Goal: Information Seeking & Learning: Learn about a topic

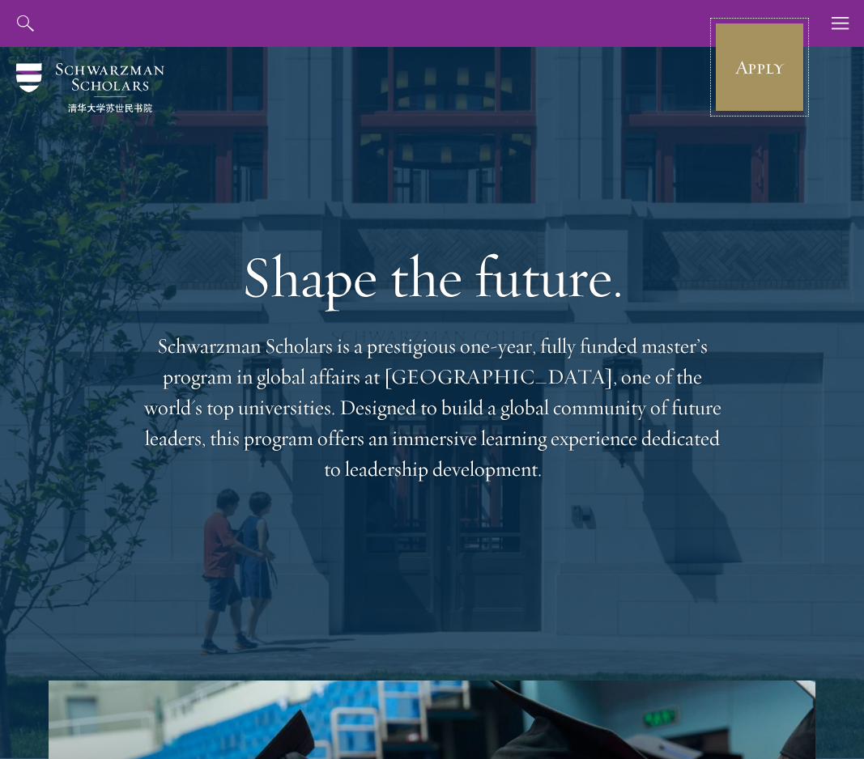
click at [736, 82] on link "Apply" at bounding box center [759, 67] width 91 height 91
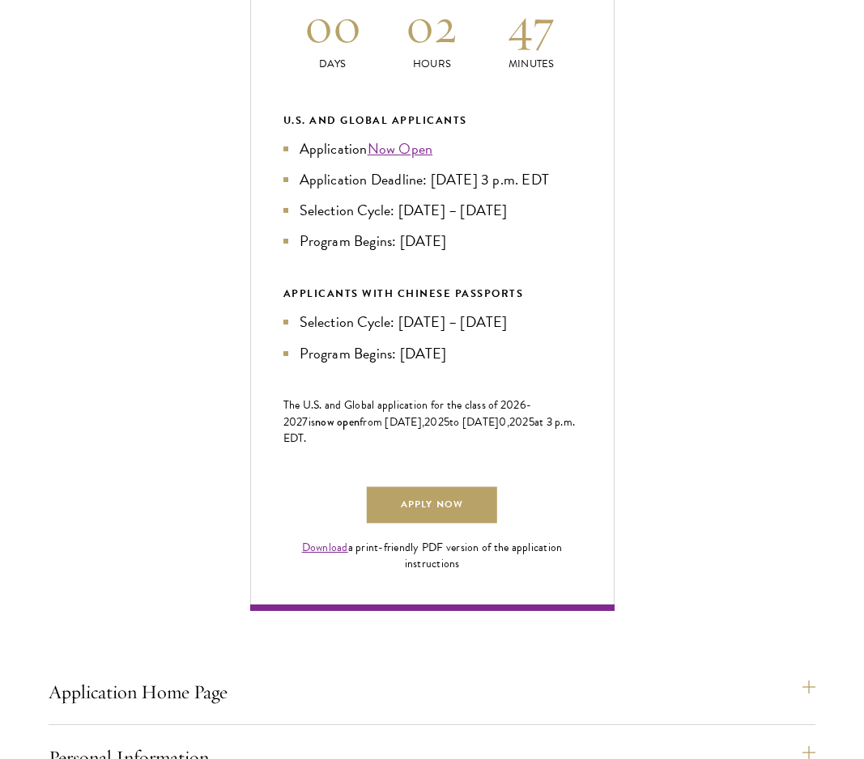
scroll to position [837, 0]
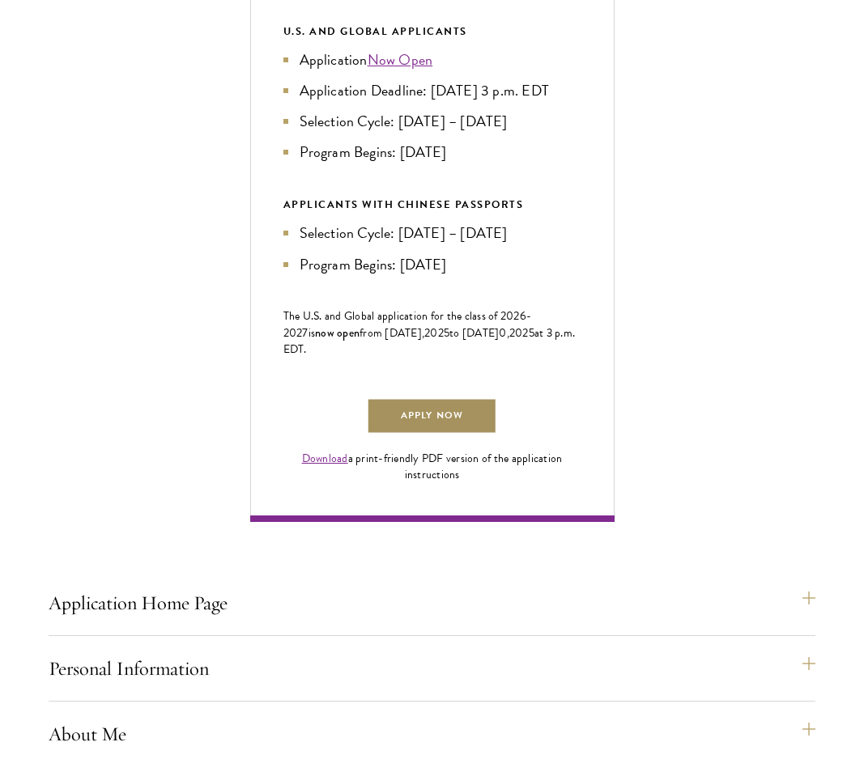
click at [432, 435] on link "Apply Now" at bounding box center [432, 416] width 130 height 36
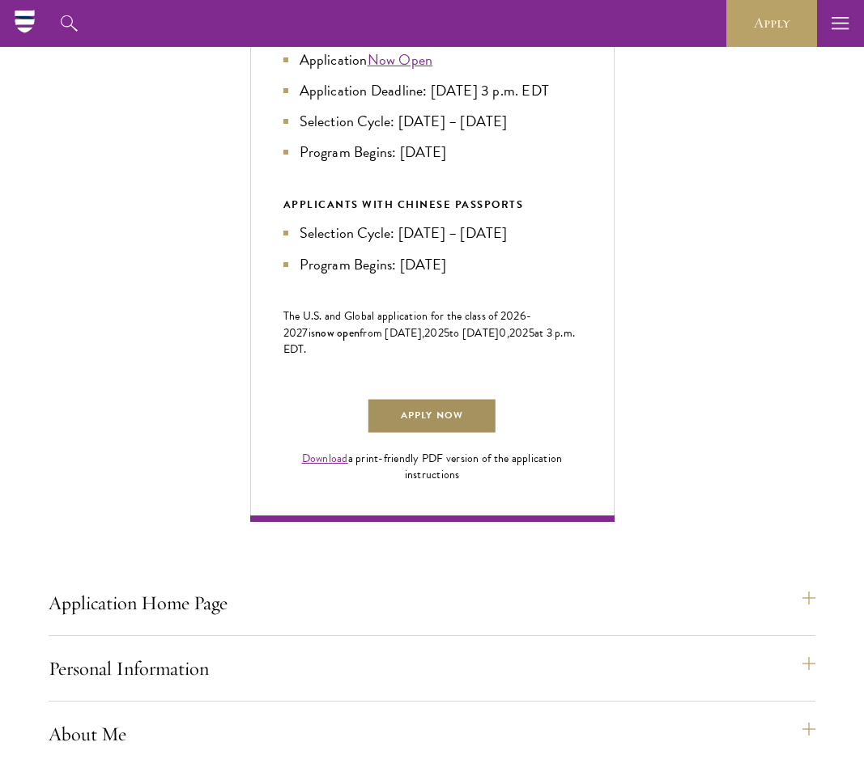
scroll to position [0, 0]
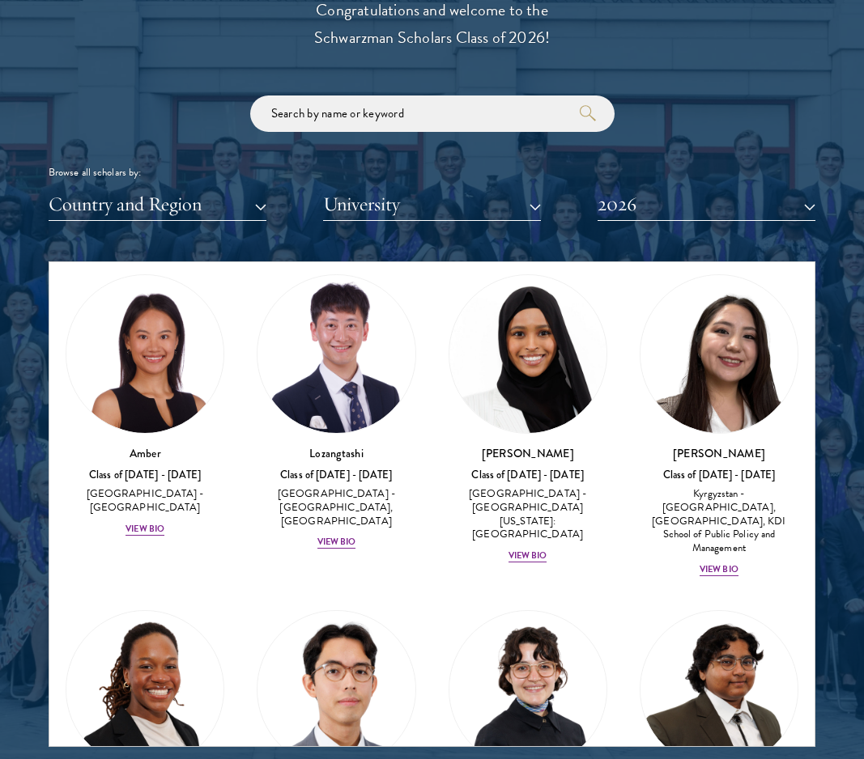
scroll to position [268, 0]
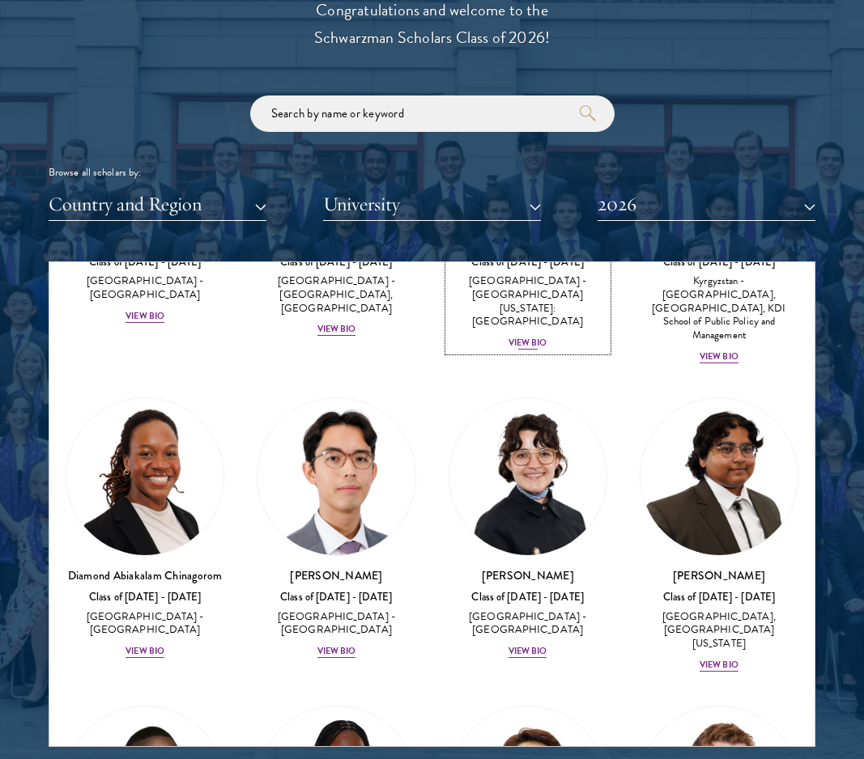
click at [533, 337] on div "View Bio" at bounding box center [527, 343] width 39 height 13
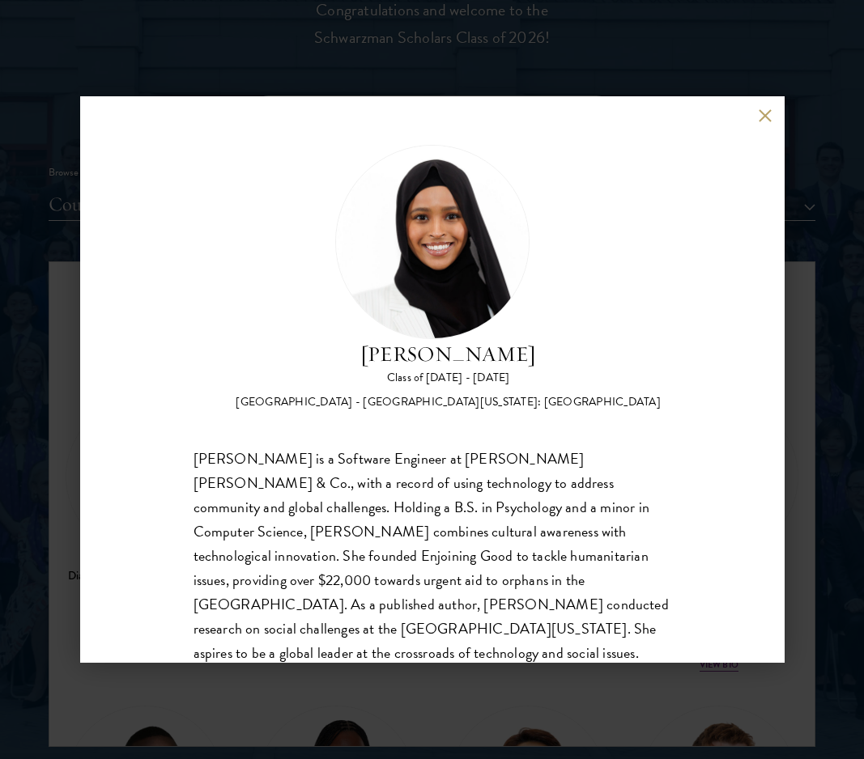
click at [763, 111] on button at bounding box center [765, 115] width 14 height 14
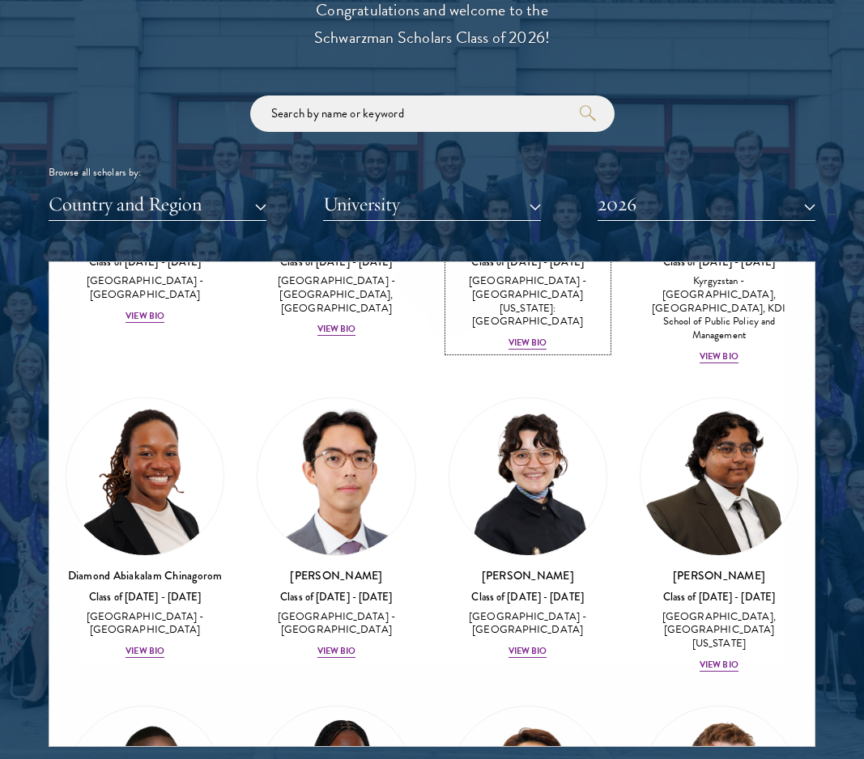
scroll to position [67, 0]
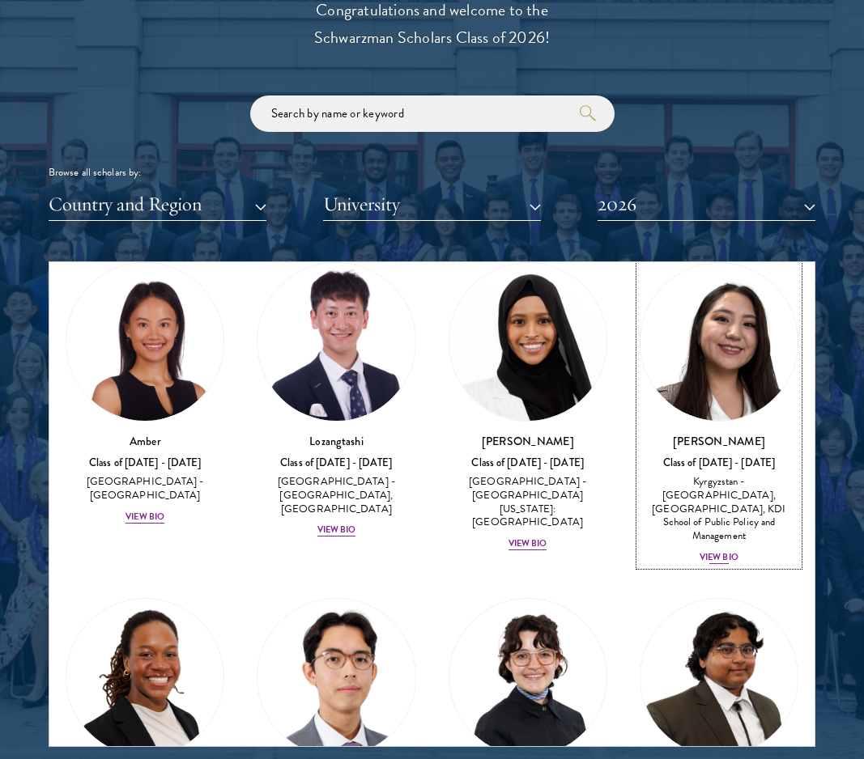
click at [718, 551] on div "View Bio" at bounding box center [718, 557] width 39 height 13
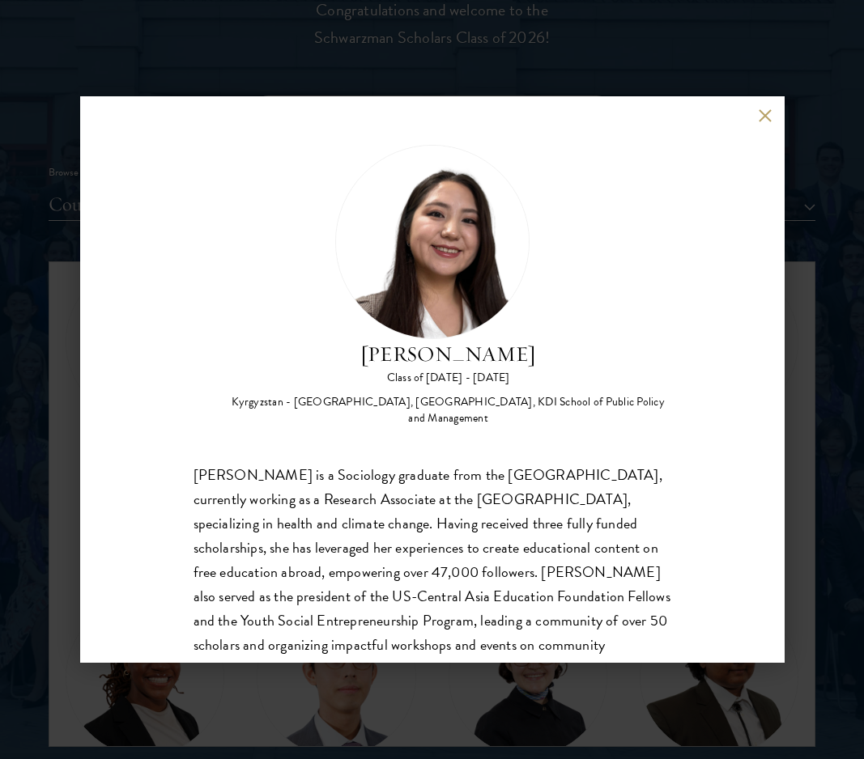
click at [779, 110] on div "Nurzada Abdivalieva Class of [DATE] - [DATE] [GEOGRAPHIC_DATA] - [GEOGRAPHIC_DA…" at bounding box center [432, 379] width 704 height 567
click at [764, 115] on button at bounding box center [765, 115] width 14 height 14
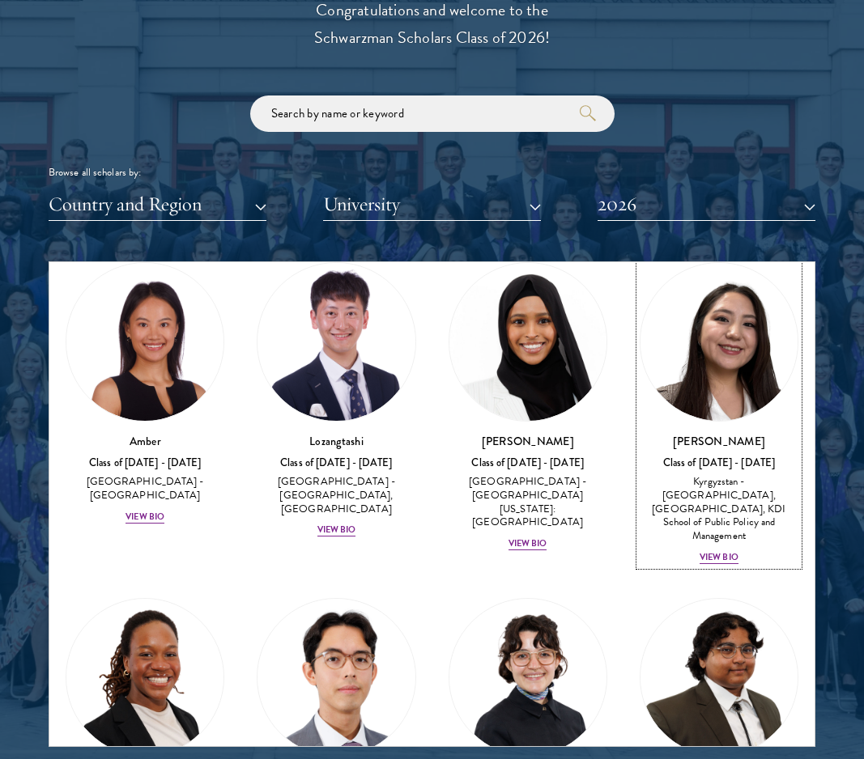
scroll to position [504, 0]
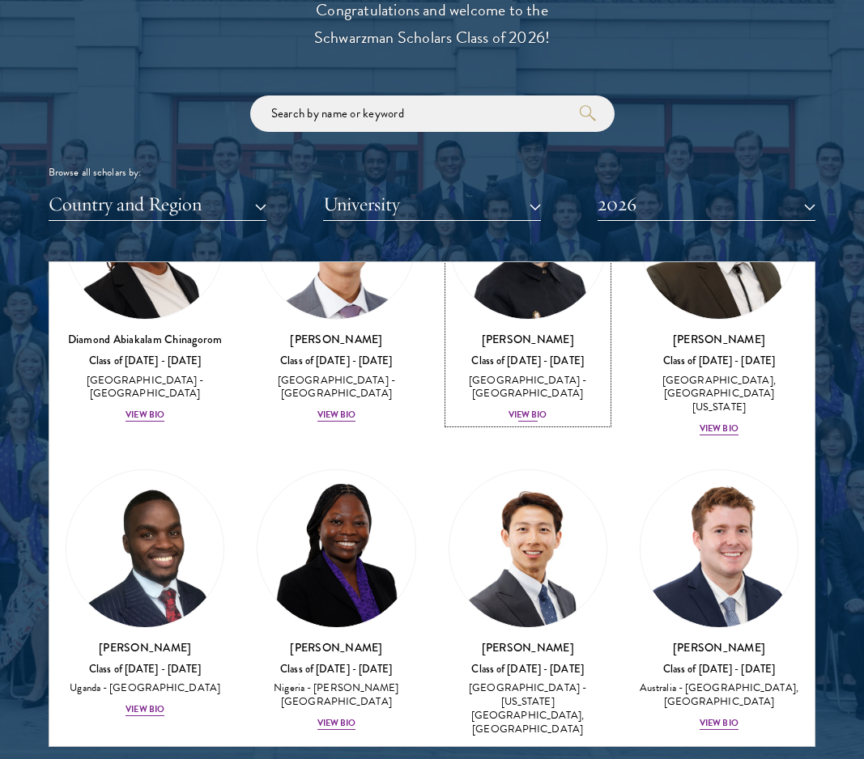
click at [537, 409] on div "View Bio" at bounding box center [527, 415] width 39 height 13
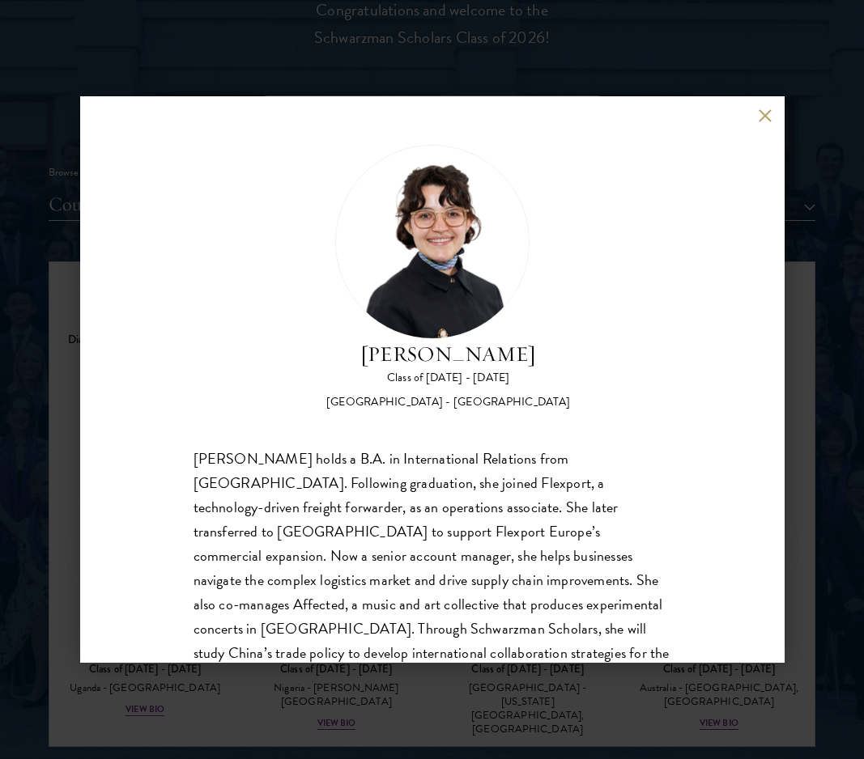
scroll to position [75, 0]
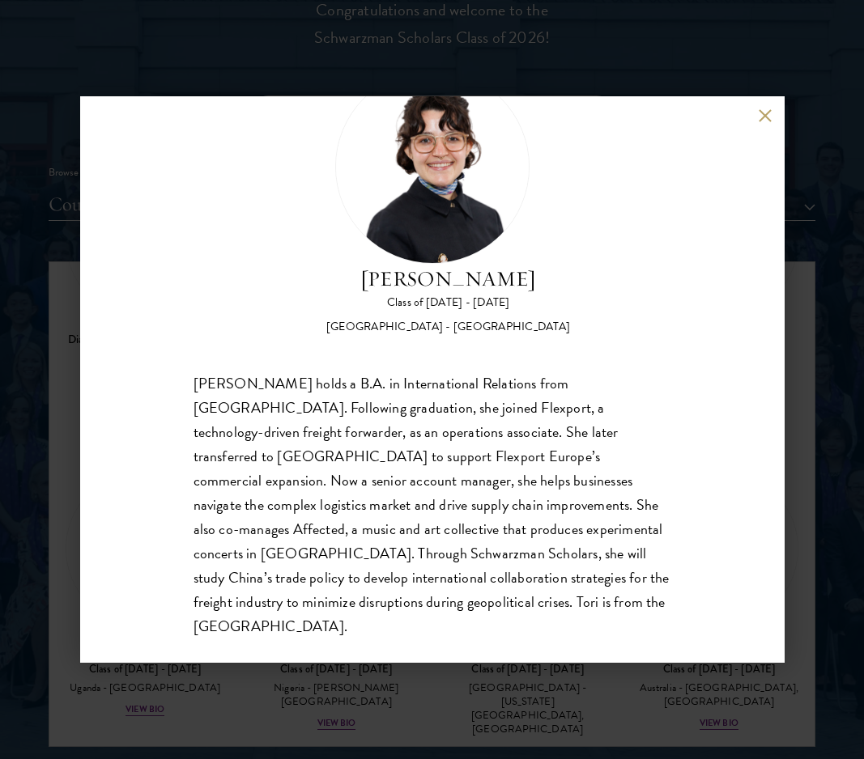
click at [538, 431] on div "[PERSON_NAME] holds a B.A. in International Relations from [GEOGRAPHIC_DATA]. F…" at bounding box center [432, 506] width 478 height 268
click at [755, 113] on div "[PERSON_NAME] Class of [DATE] - [DATE] [GEOGRAPHIC_DATA] - [GEOGRAPHIC_DATA] [P…" at bounding box center [432, 379] width 704 height 567
click at [756, 122] on div "[PERSON_NAME] Class of [DATE] - [DATE] [GEOGRAPHIC_DATA] - [GEOGRAPHIC_DATA] [P…" at bounding box center [432, 379] width 704 height 567
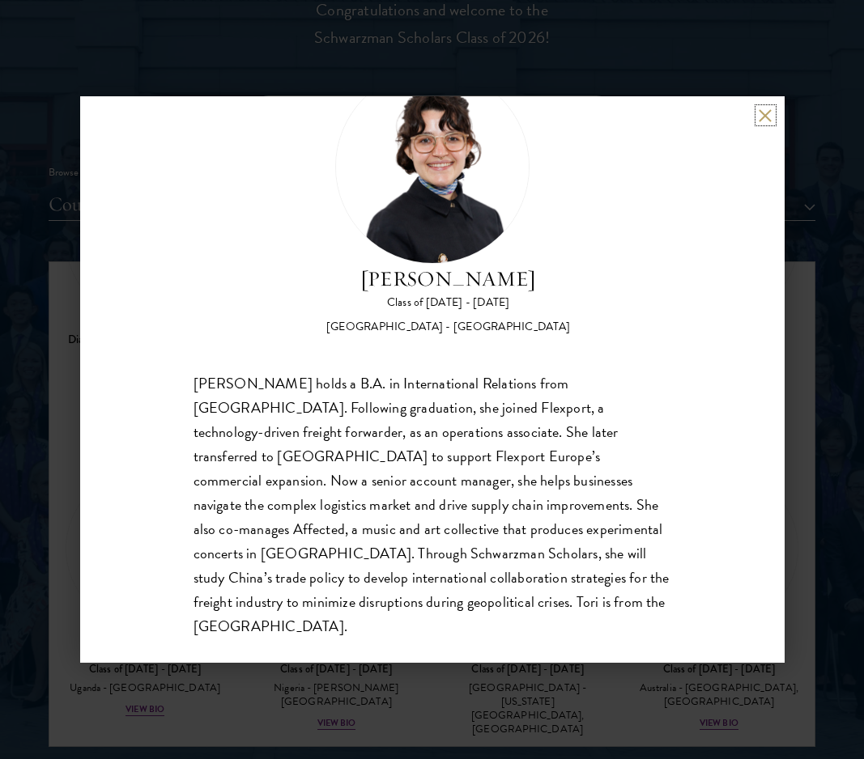
click at [761, 112] on button at bounding box center [765, 115] width 14 height 14
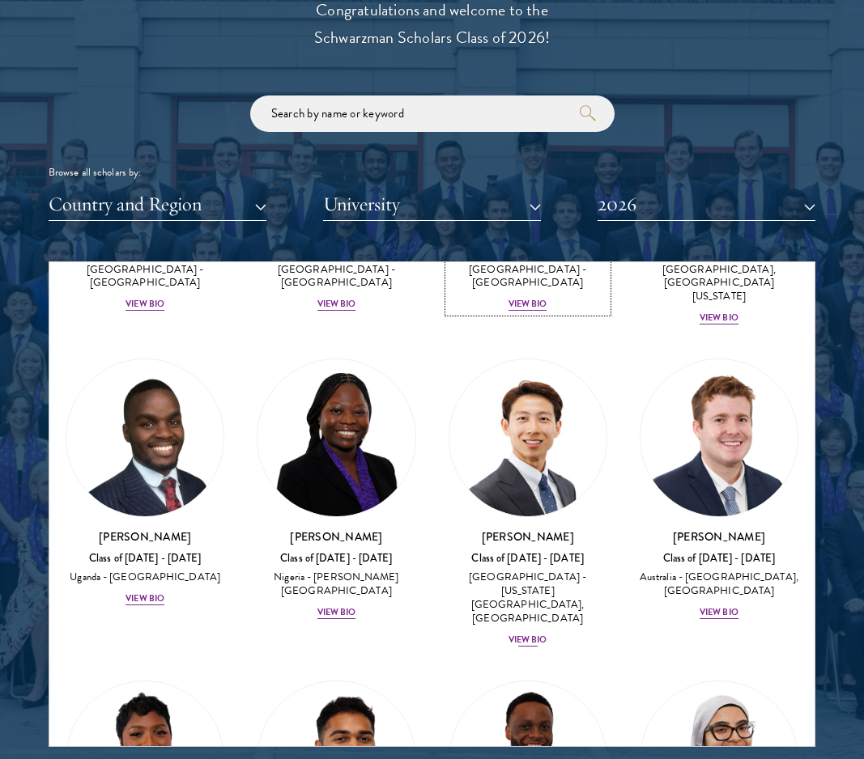
scroll to position [641, 0]
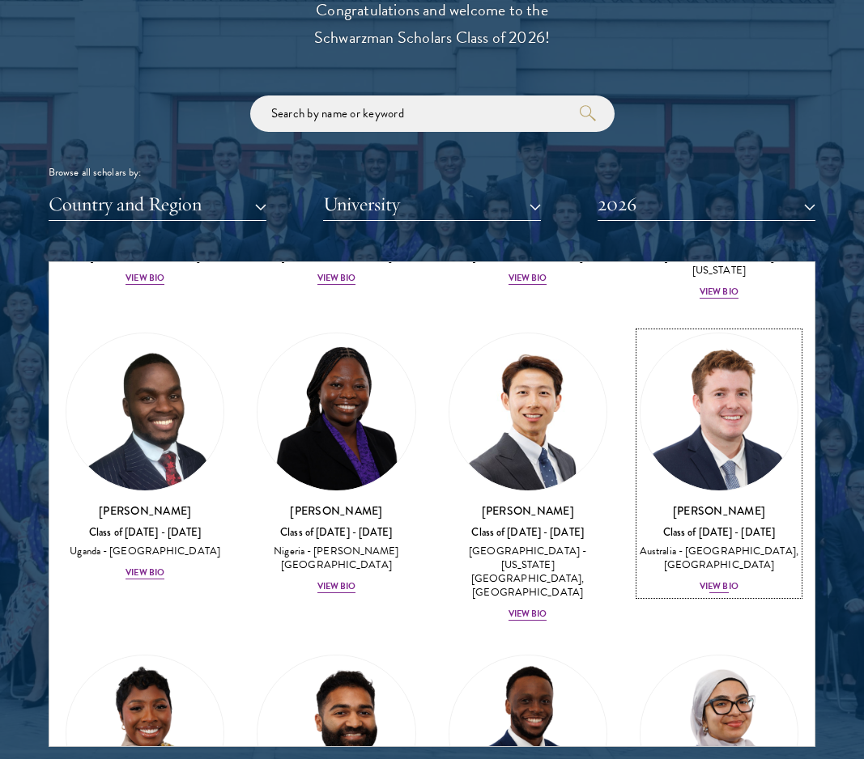
click at [703, 580] on div "View Bio" at bounding box center [718, 586] width 39 height 13
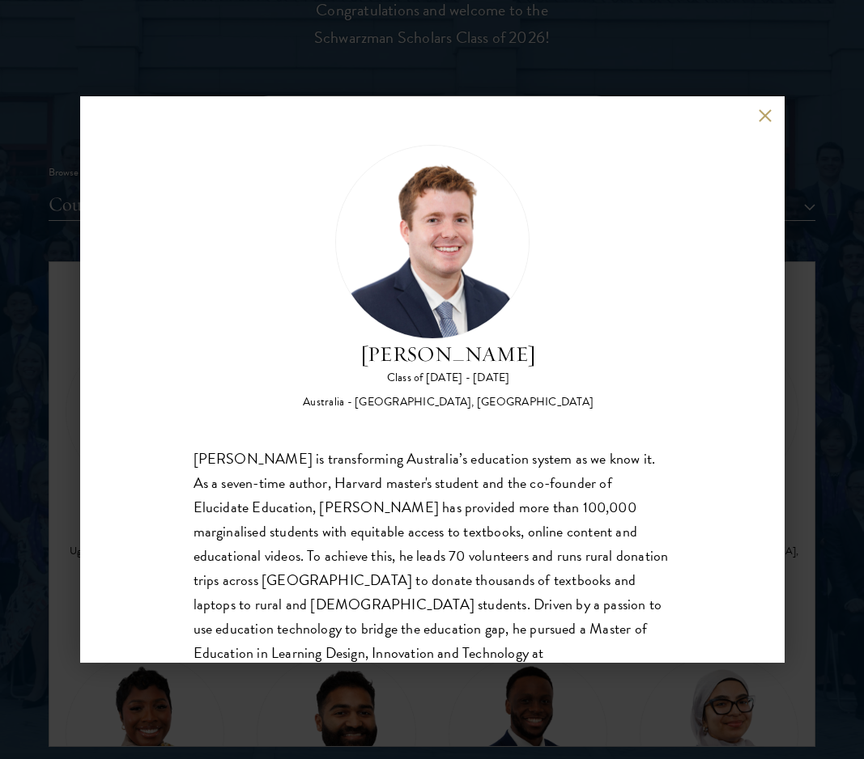
scroll to position [51, 0]
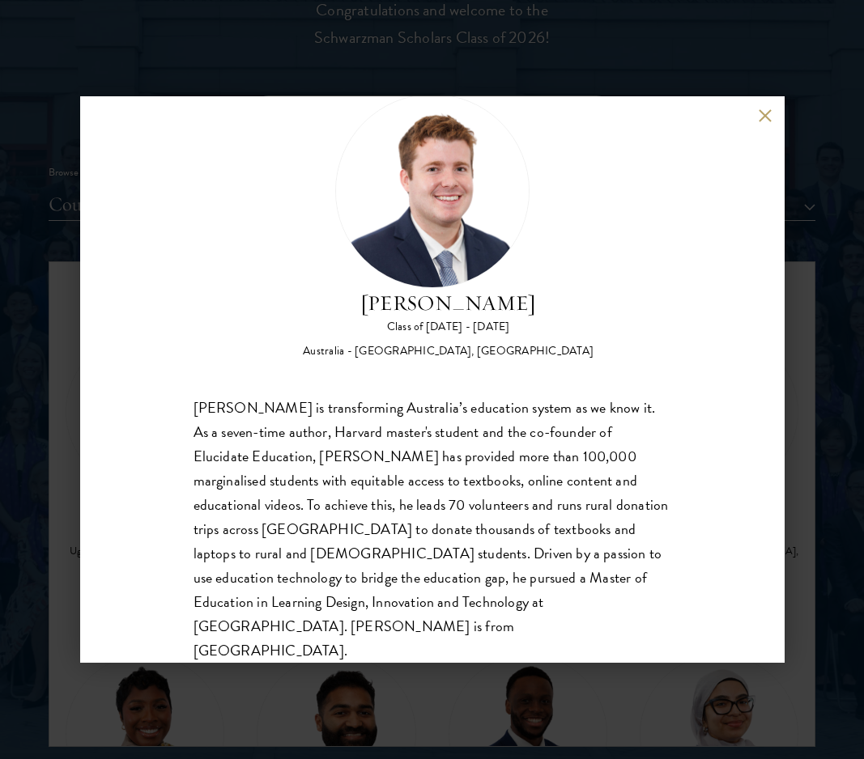
click at [764, 140] on div "[PERSON_NAME] Class of [DATE] - [DATE] [GEOGRAPHIC_DATA] - [GEOGRAPHIC_DATA], […" at bounding box center [432, 379] width 704 height 567
click at [764, 128] on div "[PERSON_NAME] Class of [DATE] - [DATE] [GEOGRAPHIC_DATA] - [GEOGRAPHIC_DATA], […" at bounding box center [432, 379] width 704 height 567
click at [763, 114] on button at bounding box center [765, 115] width 14 height 14
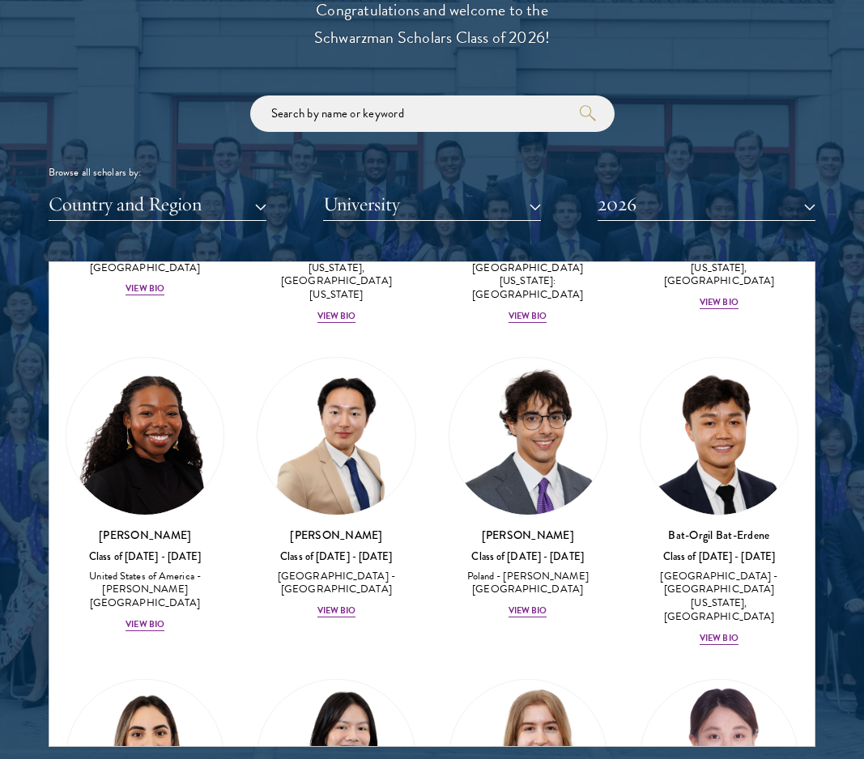
scroll to position [1273, 0]
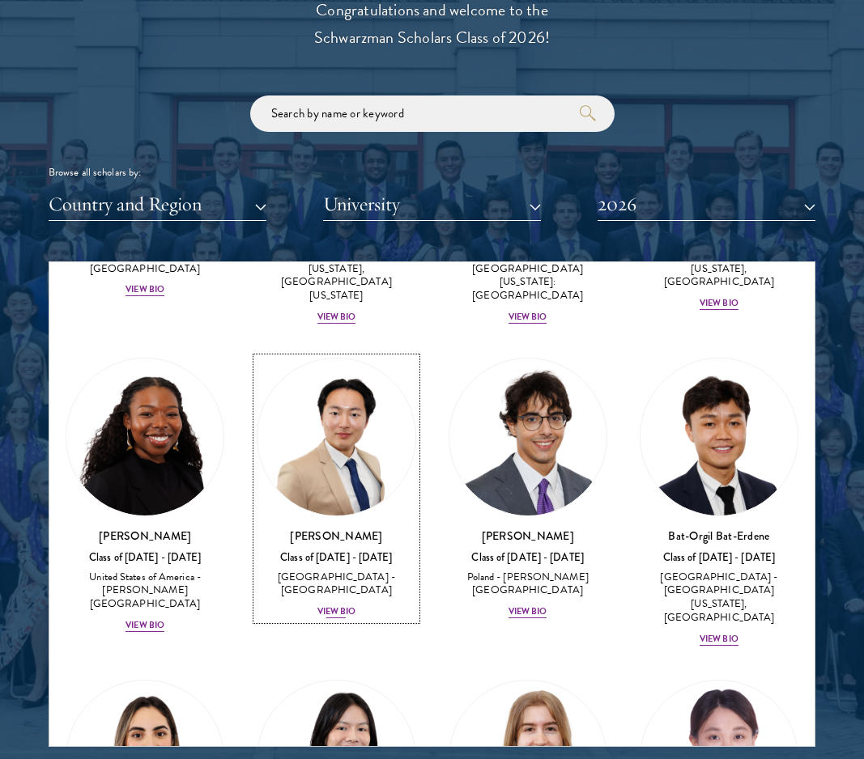
click at [342, 605] on div "View Bio" at bounding box center [336, 611] width 39 height 13
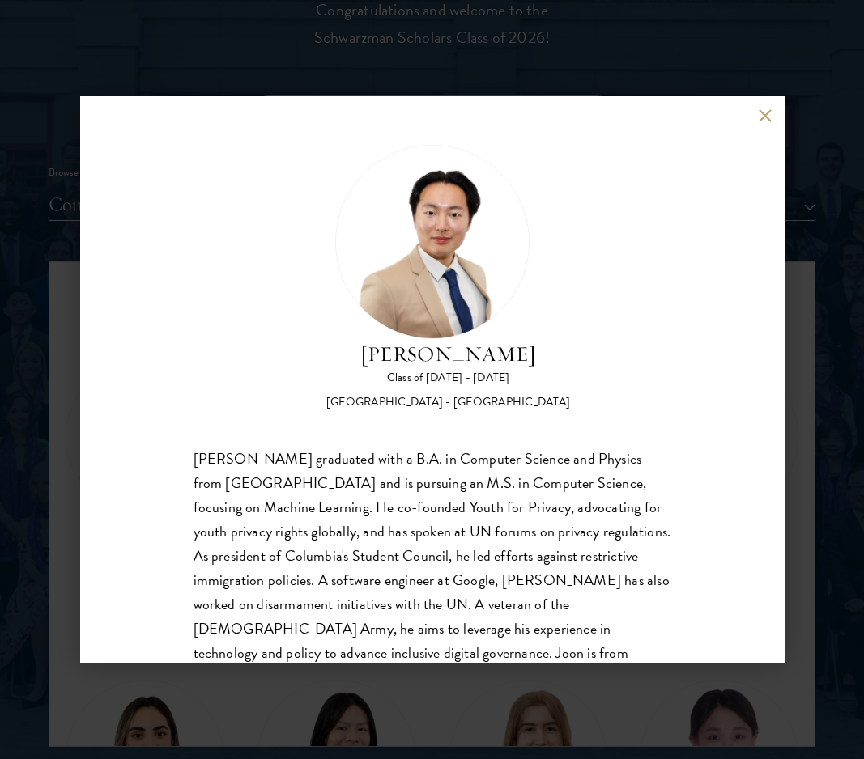
scroll to position [51, 0]
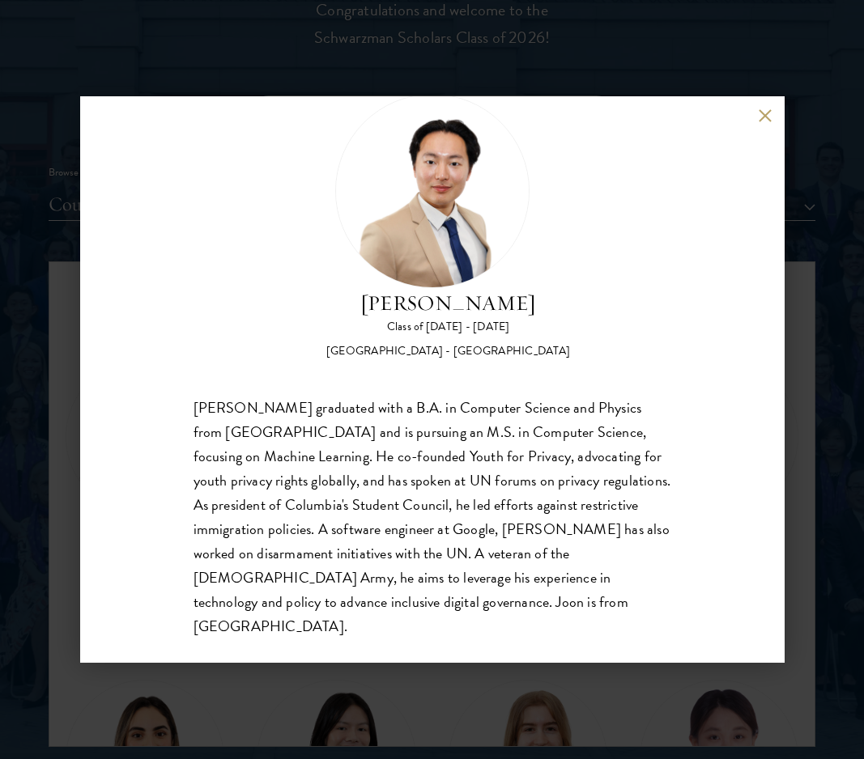
click at [762, 118] on button at bounding box center [765, 115] width 14 height 14
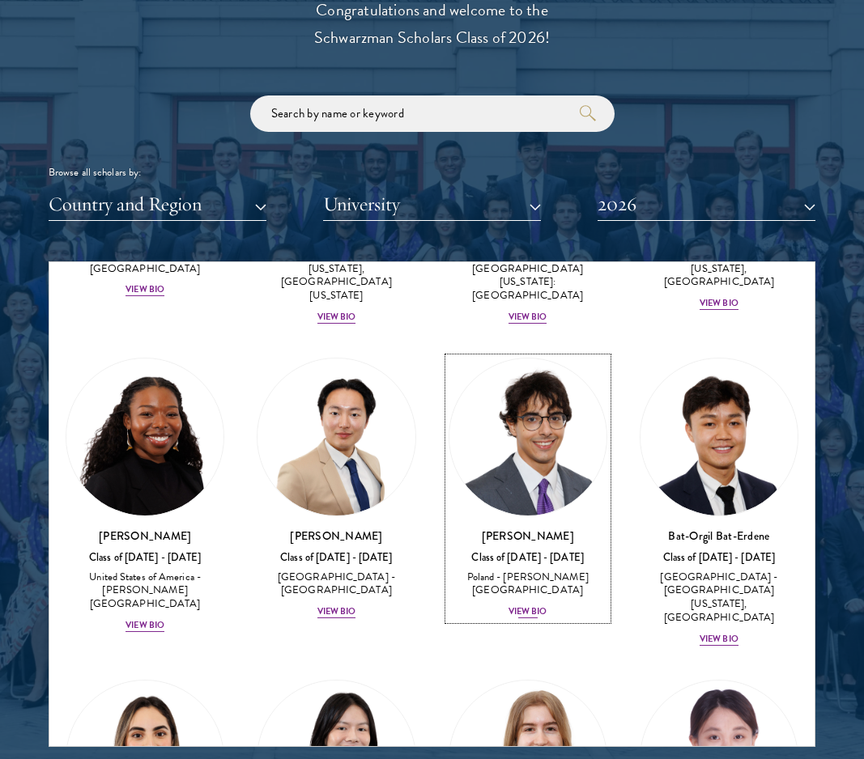
click at [530, 605] on div "View Bio" at bounding box center [527, 611] width 39 height 13
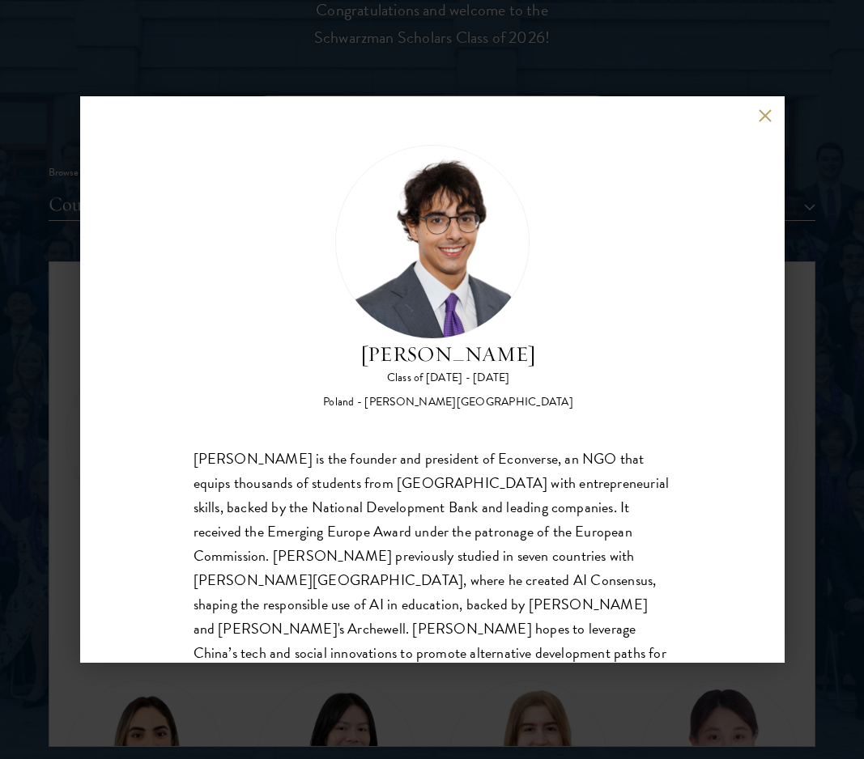
scroll to position [51, 0]
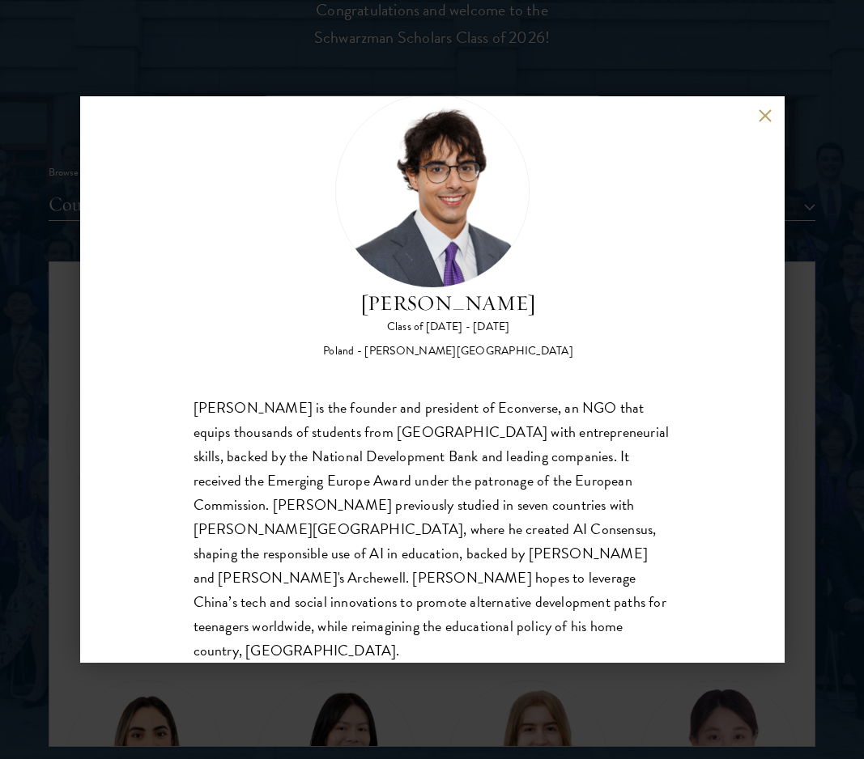
drag, startPoint x: 791, startPoint y: 97, endPoint x: 768, endPoint y: 113, distance: 27.4
click at [791, 97] on div "[PERSON_NAME] Class of [DATE] - [DATE] [GEOGRAPHIC_DATA] - [PERSON_NAME][GEOGRA…" at bounding box center [432, 379] width 864 height 759
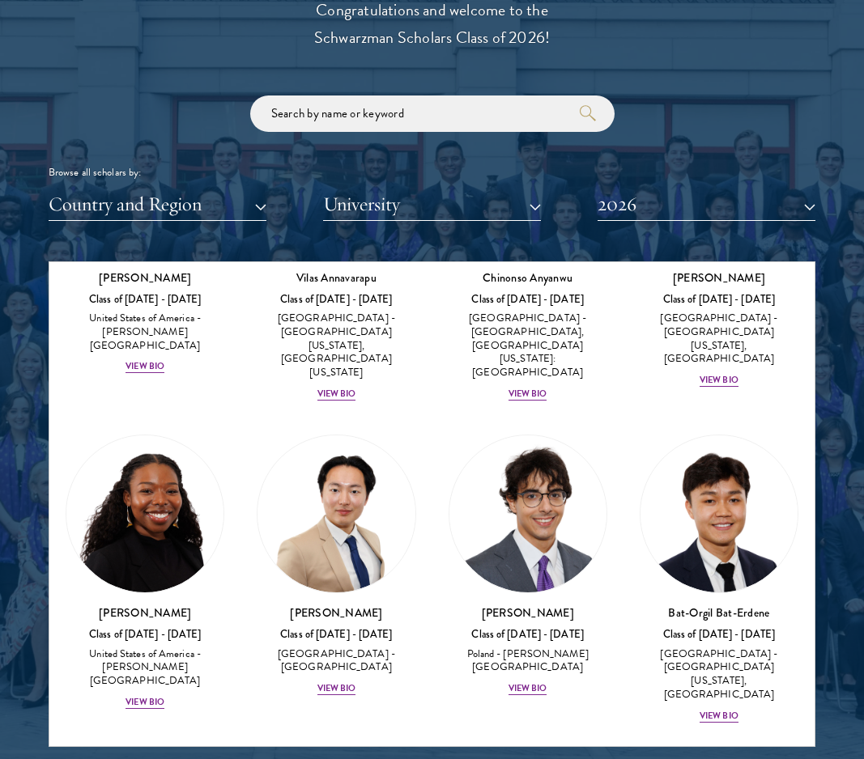
click at [768, 113] on div "Browse all scholars by: Country and Region All Countries and Regions [GEOGRAPHI…" at bounding box center [432, 158] width 767 height 125
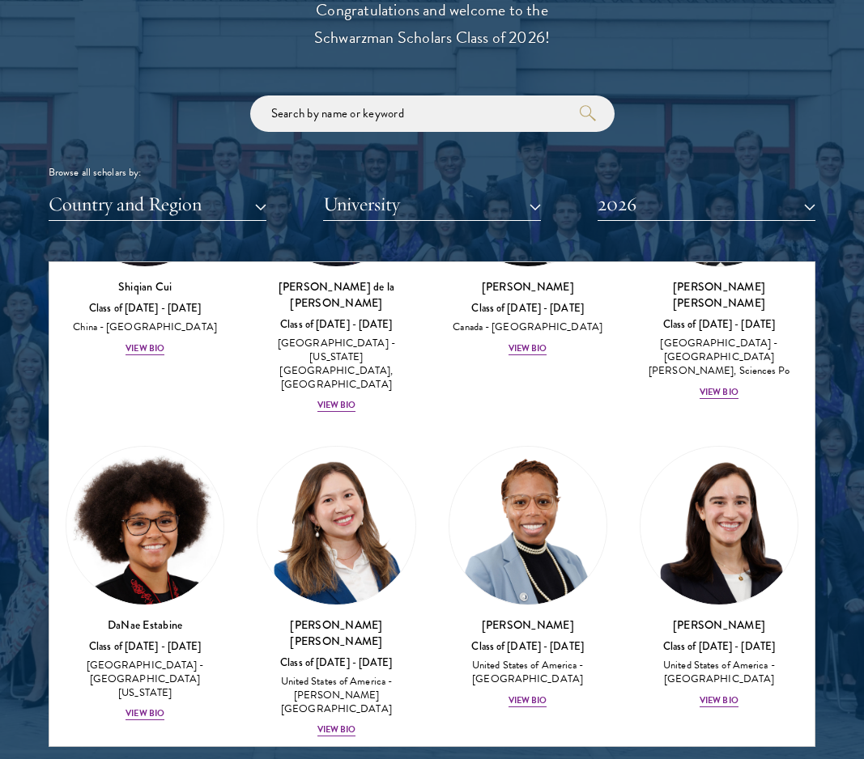
scroll to position [2855, 0]
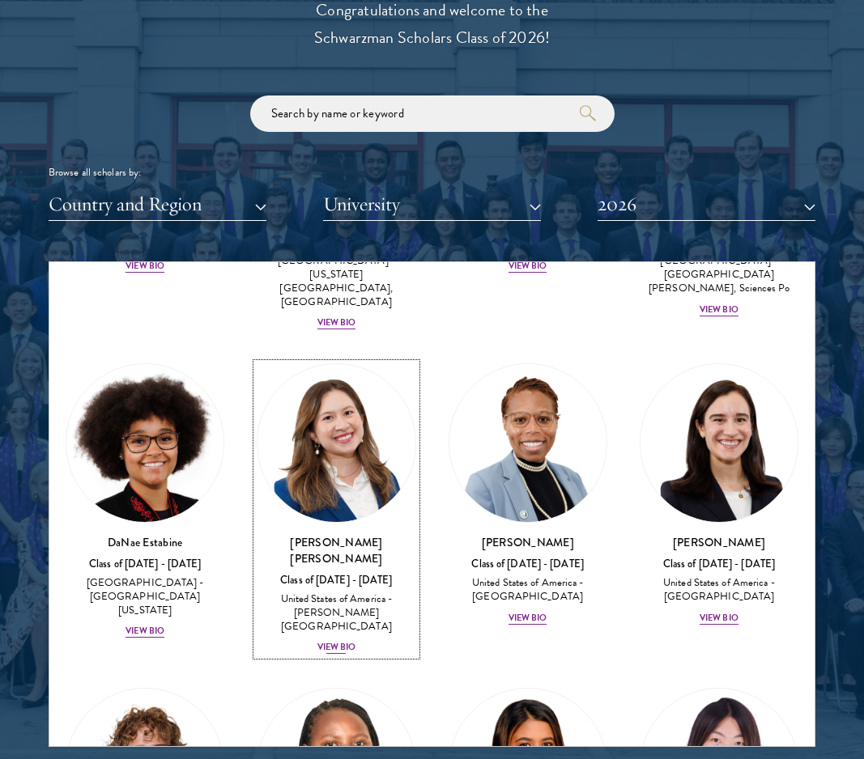
click at [335, 641] on div "View Bio" at bounding box center [336, 647] width 39 height 13
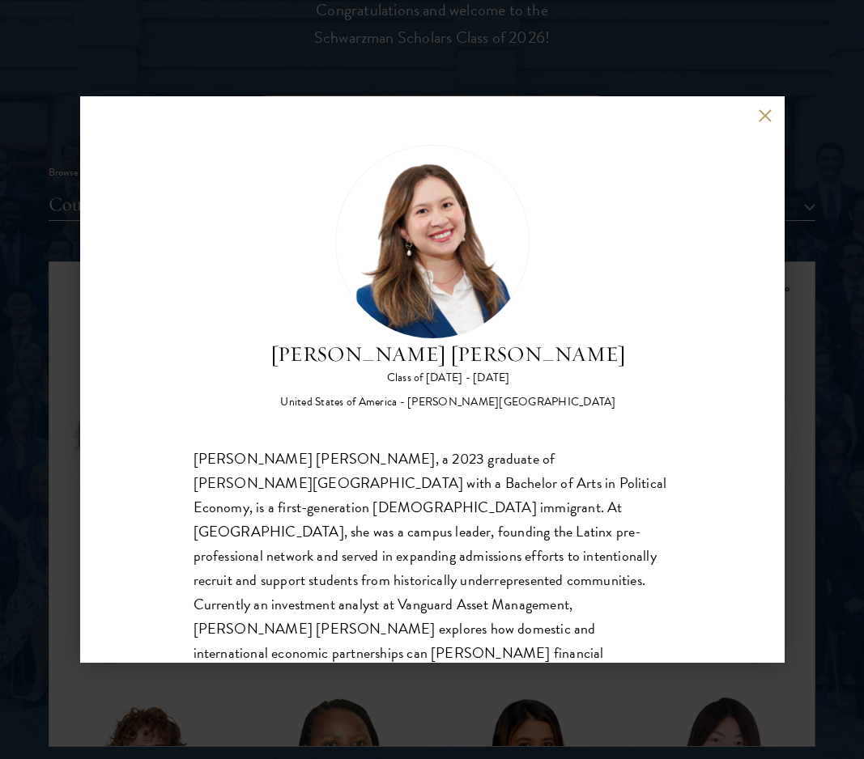
click at [779, 72] on div "[PERSON_NAME] [PERSON_NAME] Class of [DATE] - [DATE] [GEOGRAPHIC_DATA] - [PERSO…" at bounding box center [432, 379] width 864 height 759
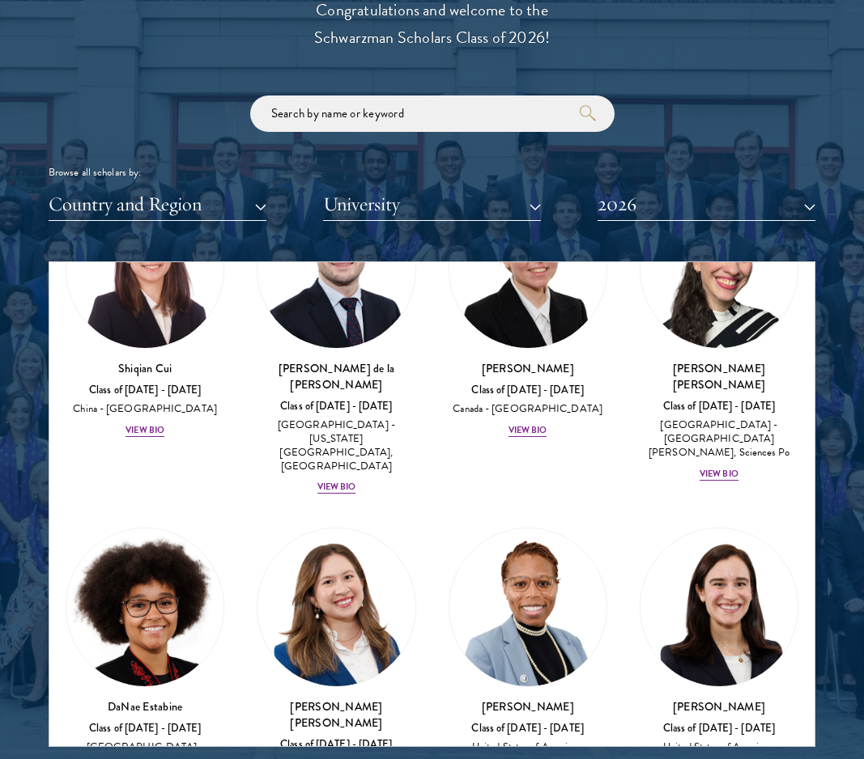
click at [765, 113] on div "Browse all scholars by: Country and Region All Countries and Regions [GEOGRAPHI…" at bounding box center [432, 158] width 767 height 125
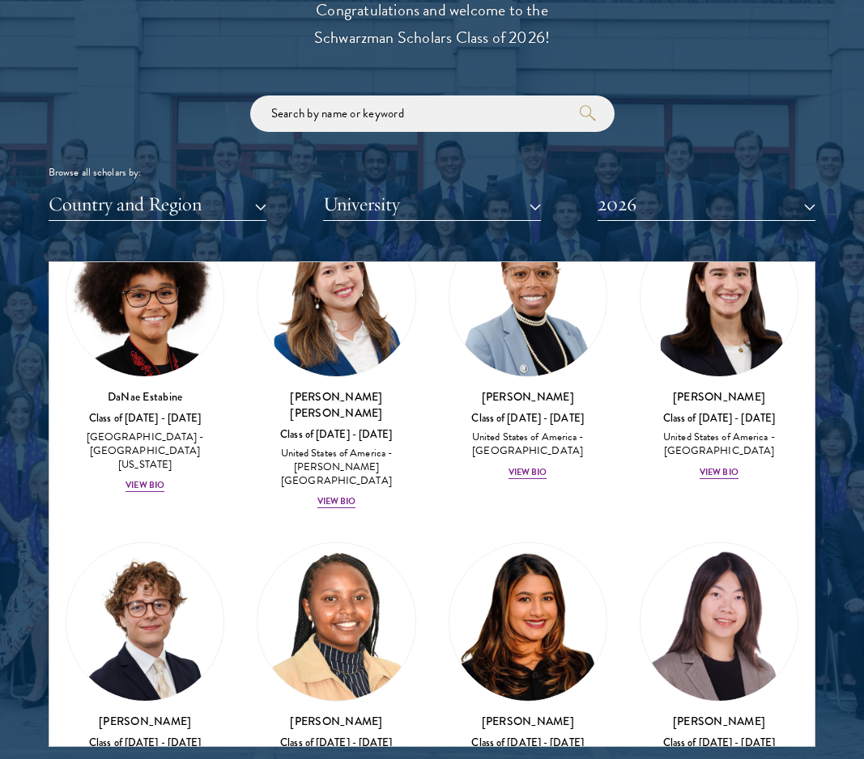
scroll to position [3057, 0]
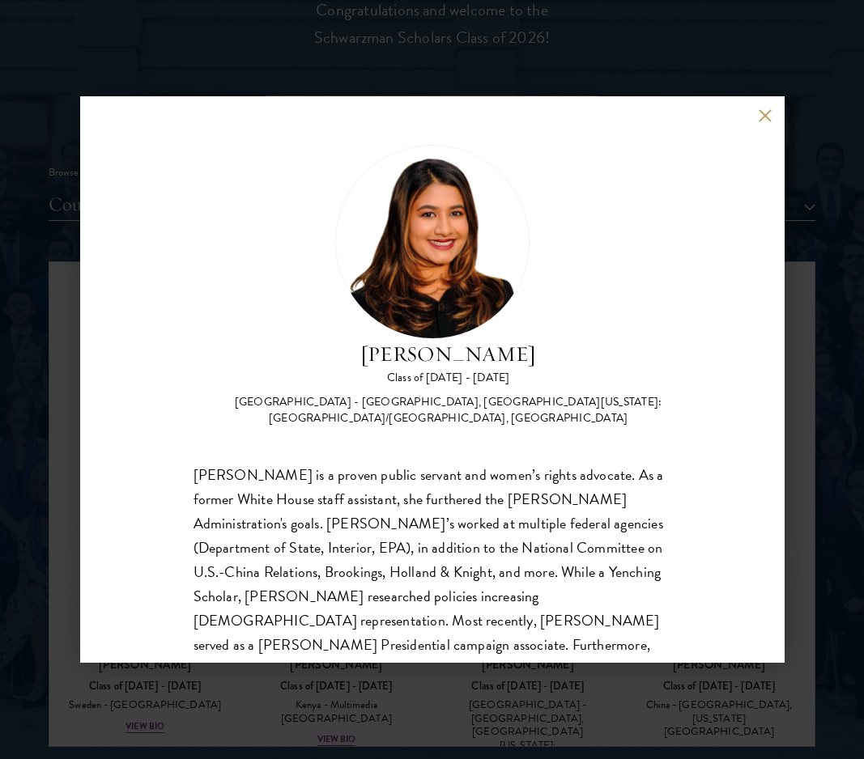
scroll to position [40, 0]
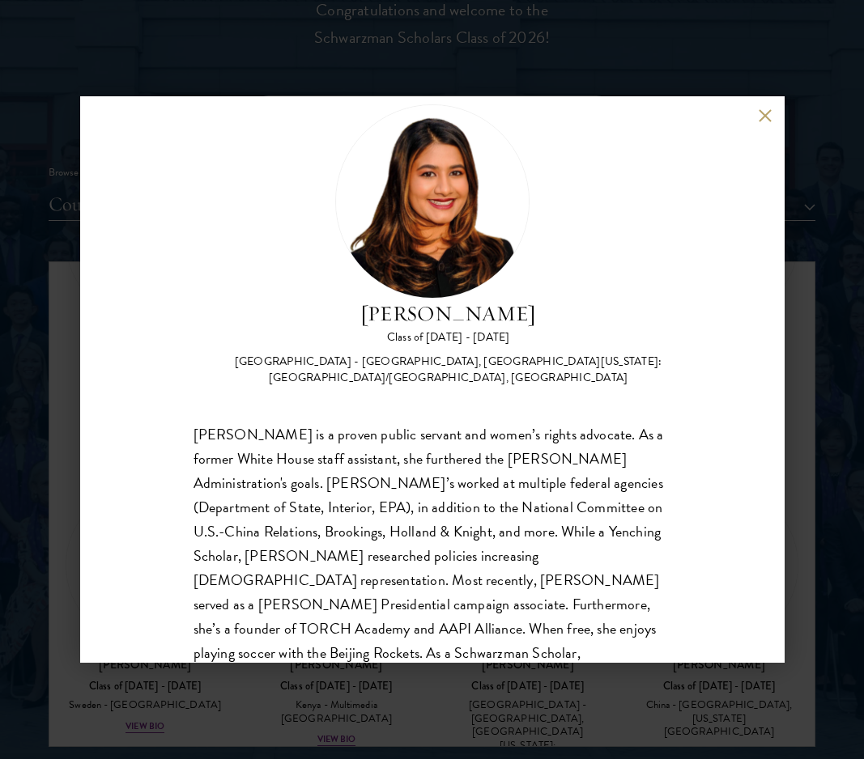
click at [579, 501] on div "[PERSON_NAME] is a proven public servant and women’s rights advocate. As a form…" at bounding box center [432, 581] width 478 height 316
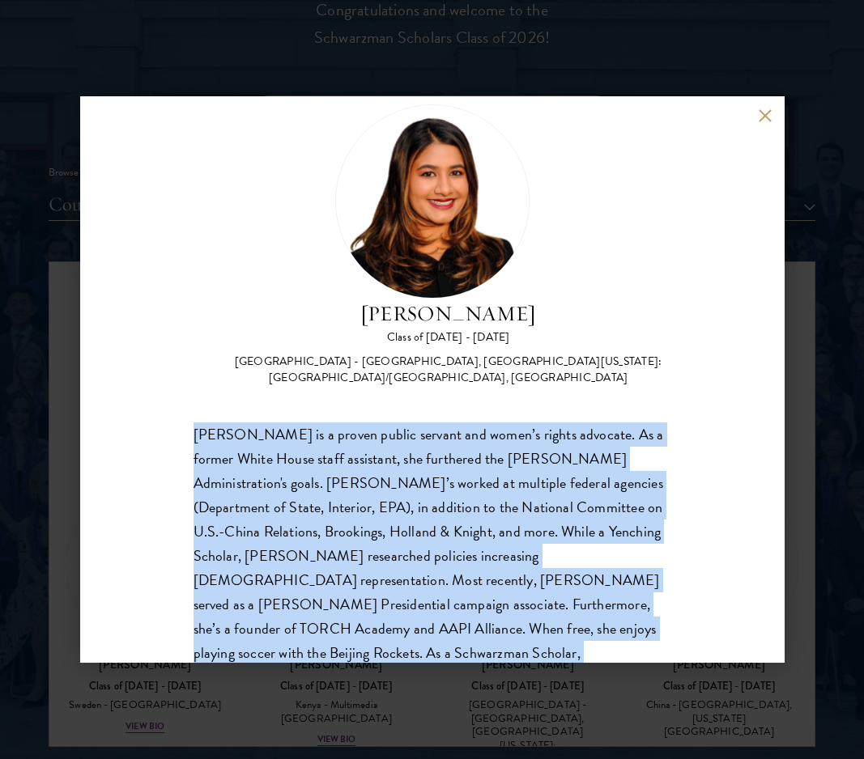
scroll to position [91, 0]
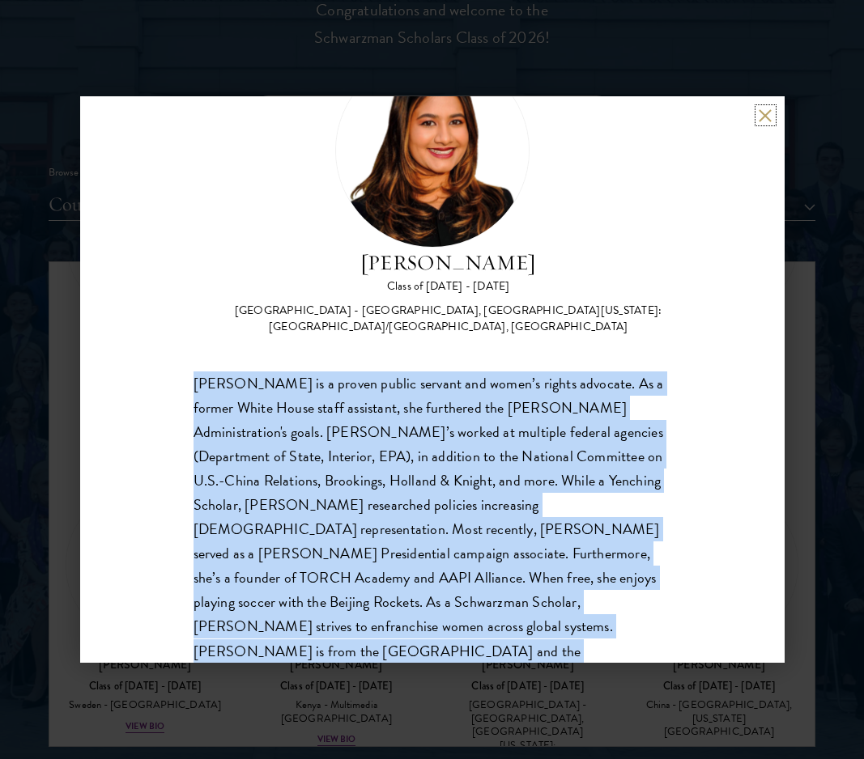
click at [758, 121] on button at bounding box center [765, 115] width 14 height 14
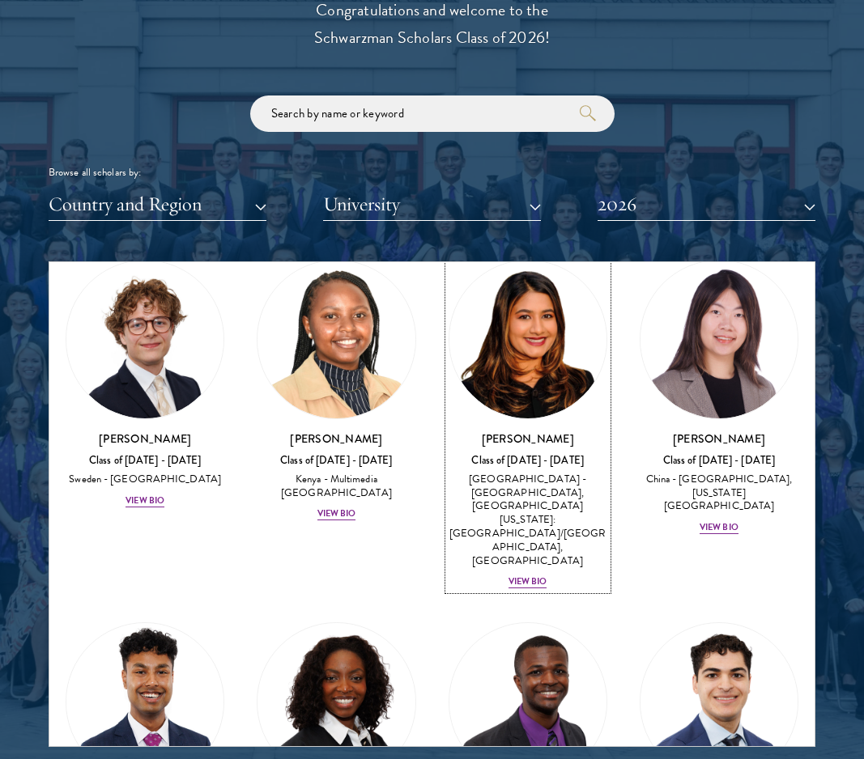
scroll to position [3481, 0]
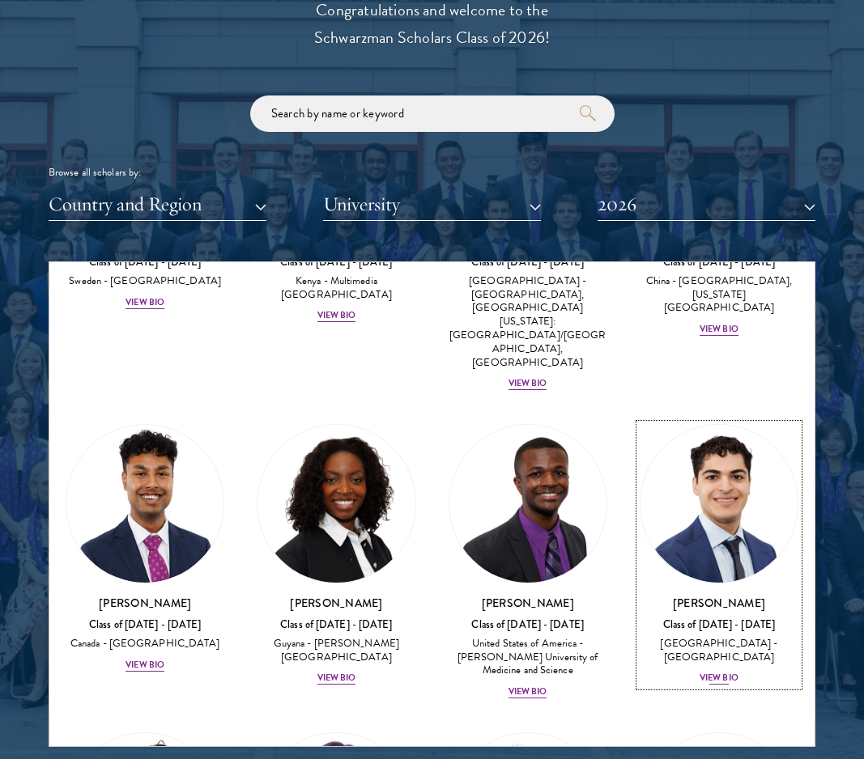
click at [725, 672] on div "View Bio" at bounding box center [718, 678] width 39 height 13
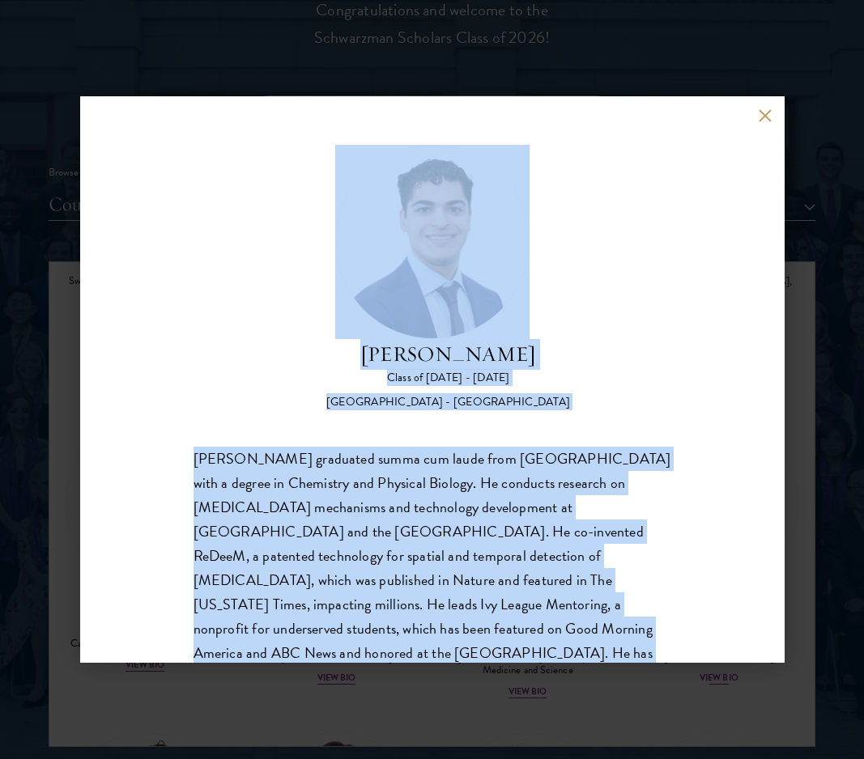
click at [725, 448] on div "[PERSON_NAME] Class of [DATE] - [DATE] [GEOGRAPHIC_DATA] - [GEOGRAPHIC_DATA] [P…" at bounding box center [432, 379] width 704 height 567
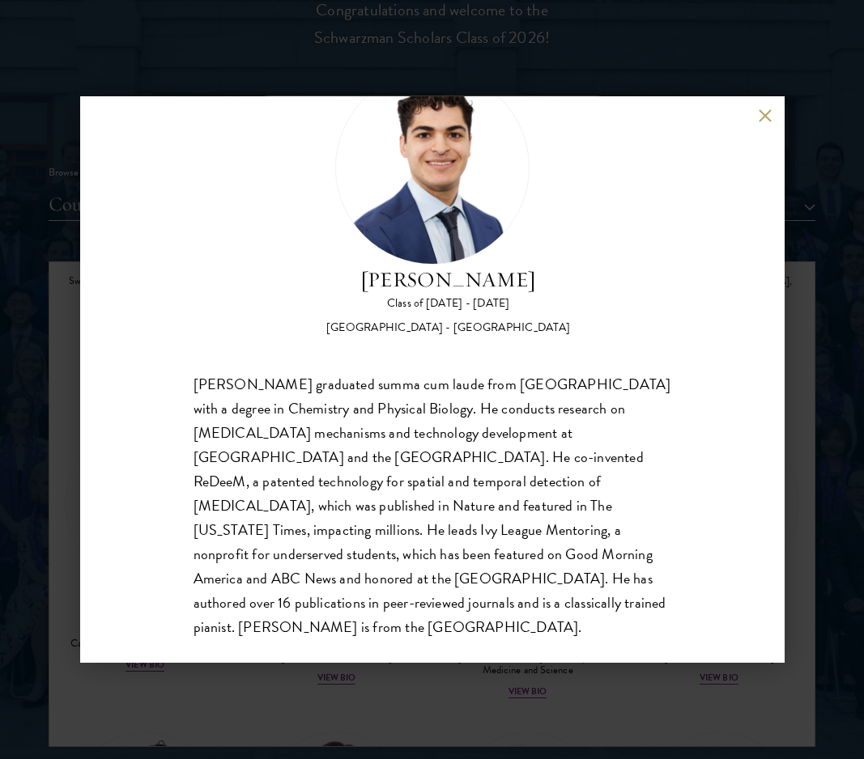
scroll to position [75, 0]
click at [618, 465] on div "[PERSON_NAME] graduated summa cum laude from [GEOGRAPHIC_DATA] with a degree in…" at bounding box center [432, 506] width 478 height 268
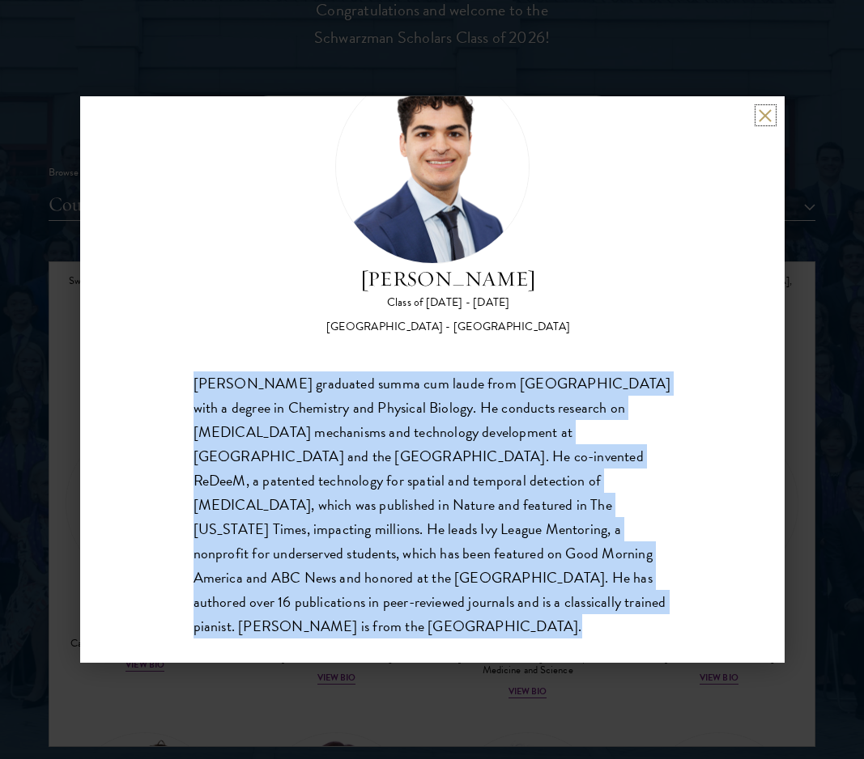
click at [769, 118] on button at bounding box center [765, 115] width 14 height 14
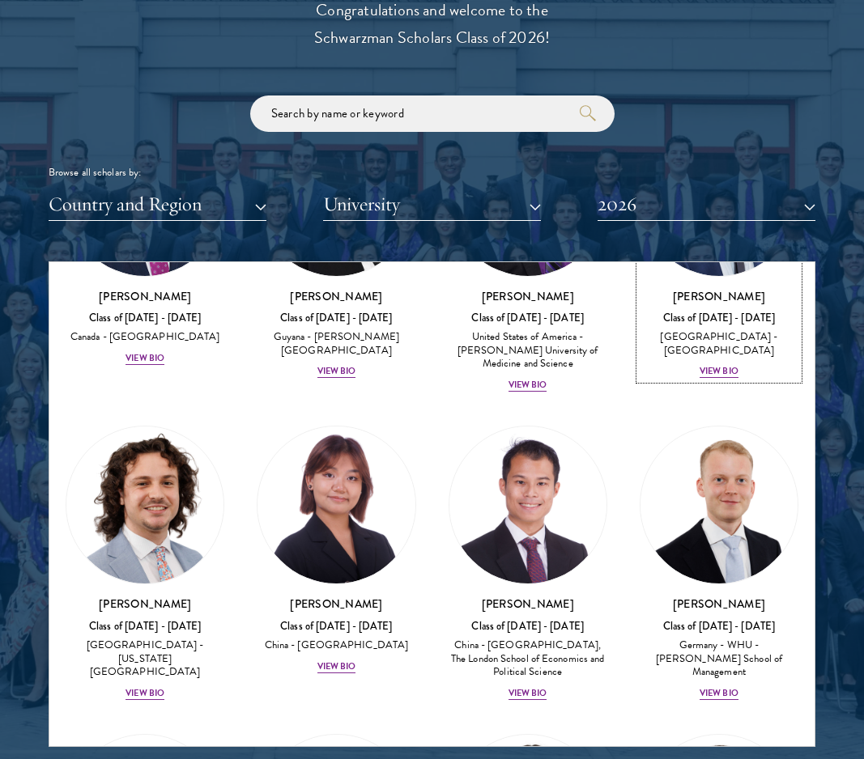
scroll to position [3789, 0]
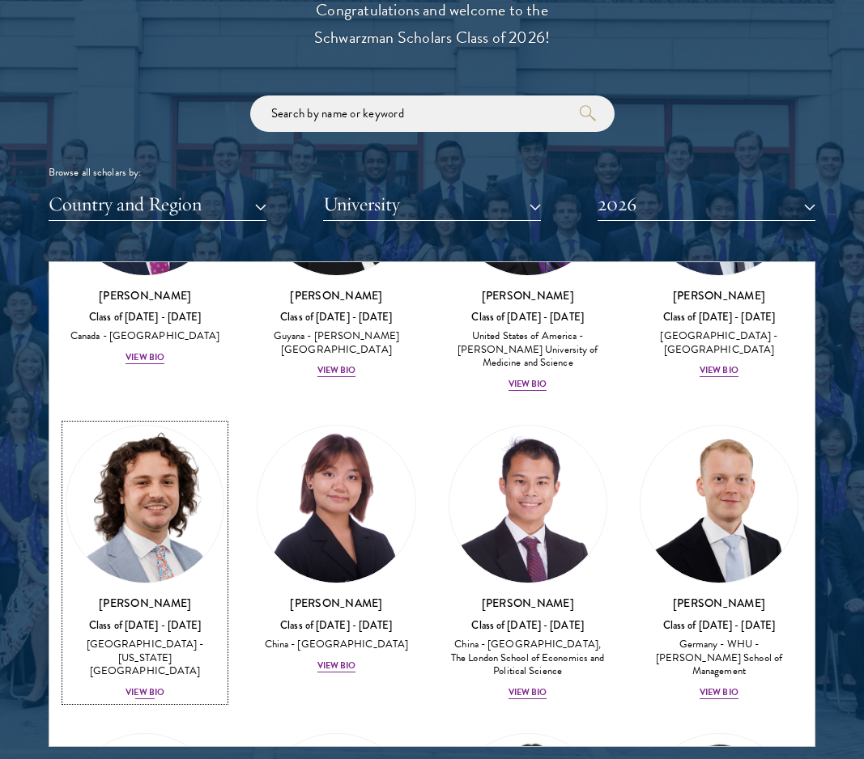
click at [151, 686] on div "View Bio" at bounding box center [144, 692] width 39 height 13
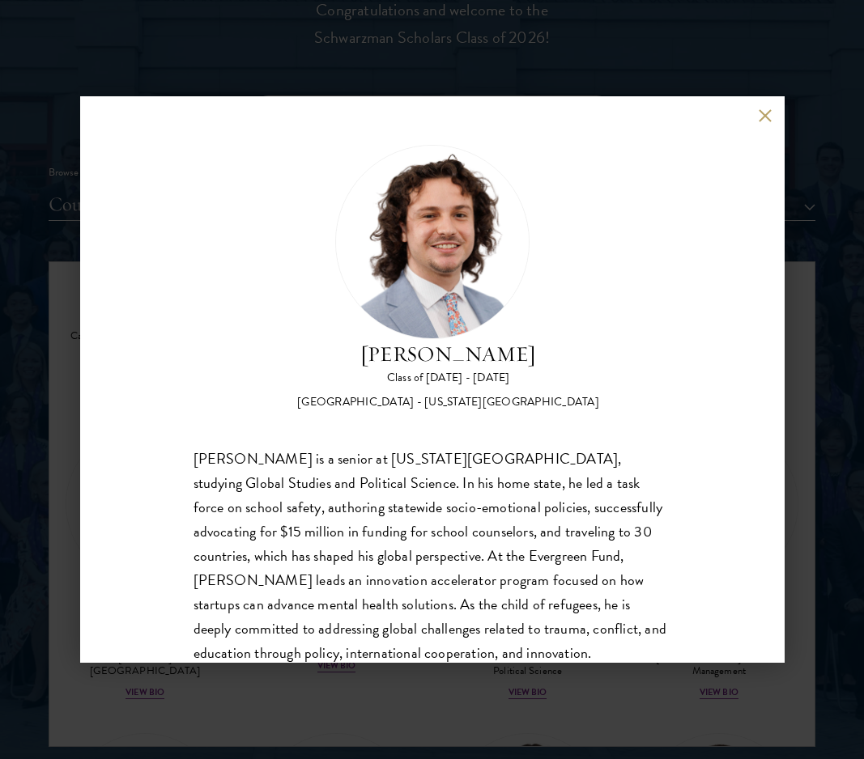
click at [575, 461] on div "[PERSON_NAME] is a senior at [US_STATE][GEOGRAPHIC_DATA], studying Global Studi…" at bounding box center [432, 568] width 478 height 243
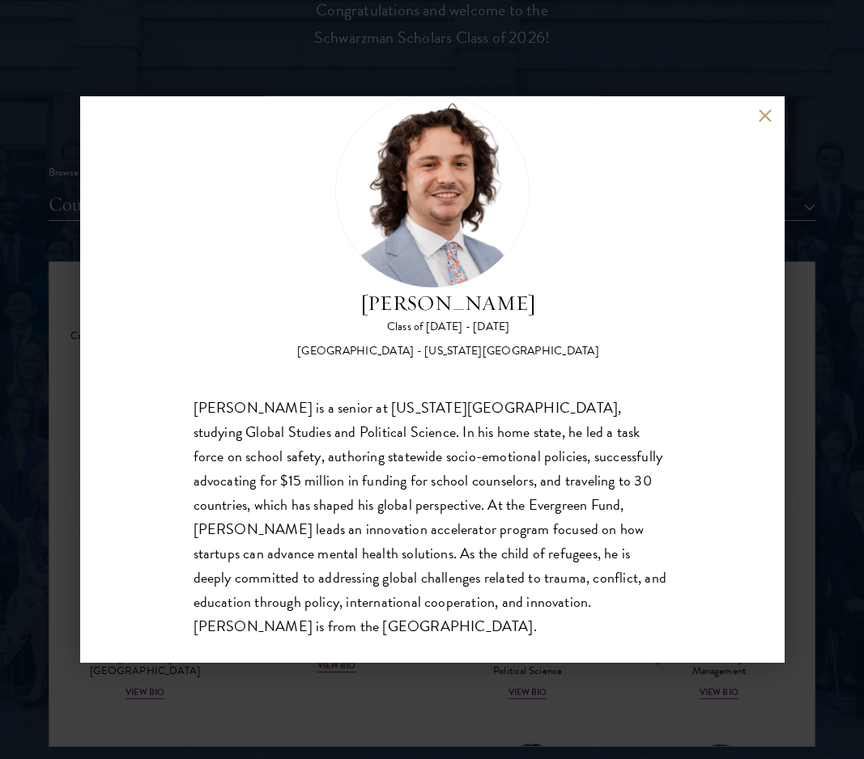
click at [584, 457] on div "[PERSON_NAME] is a senior at [US_STATE][GEOGRAPHIC_DATA], studying Global Studi…" at bounding box center [432, 517] width 478 height 243
